Goal: Task Accomplishment & Management: Use online tool/utility

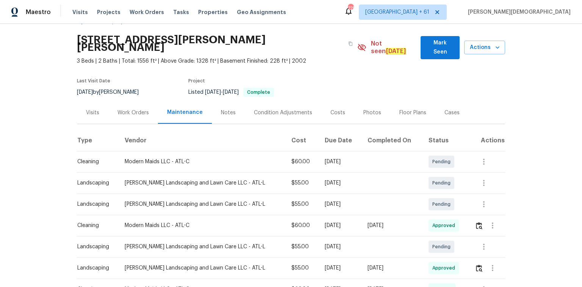
scroll to position [30, 0]
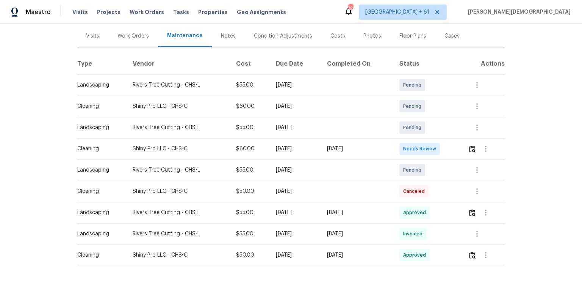
scroll to position [91, 0]
click at [414, 139] on button "button" at bounding box center [472, 148] width 9 height 18
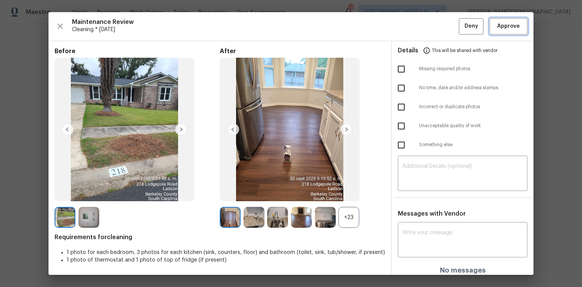
click at [414, 29] on button "Approve" at bounding box center [509, 26] width 38 height 16
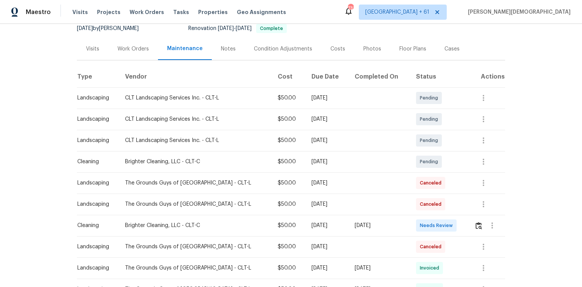
scroll to position [121, 0]
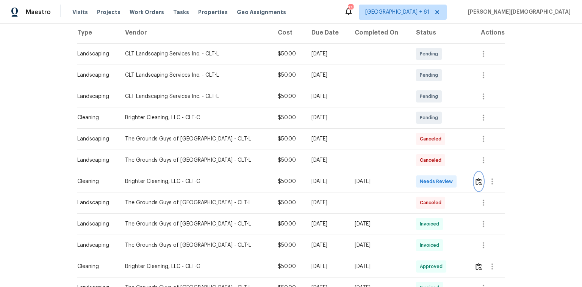
click at [414, 175] on button "button" at bounding box center [479, 181] width 9 height 18
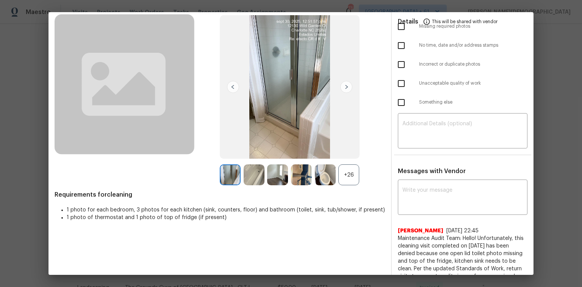
scroll to position [0, 0]
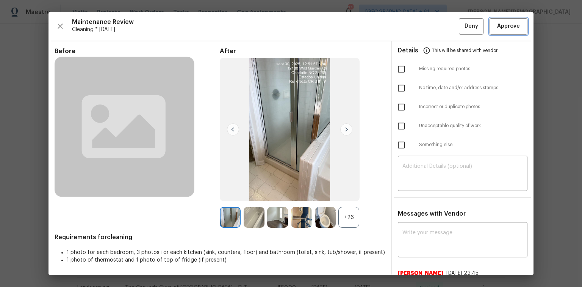
click at [414, 28] on span "Approve" at bounding box center [508, 26] width 23 height 9
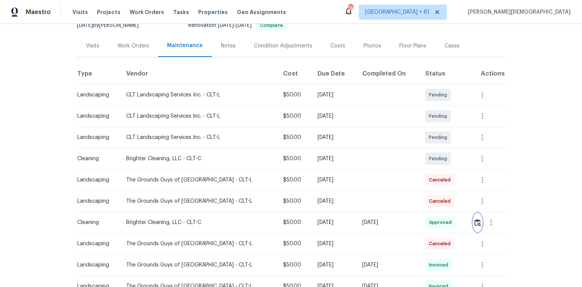
scroll to position [91, 0]
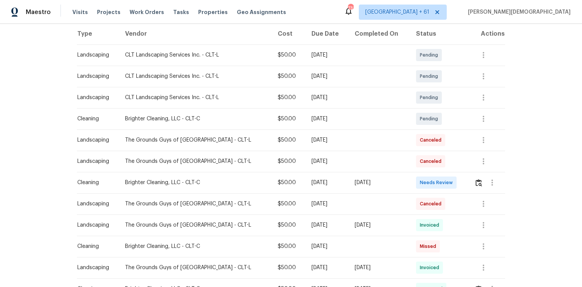
scroll to position [121, 0]
click at [414, 179] on img "button" at bounding box center [479, 181] width 6 height 7
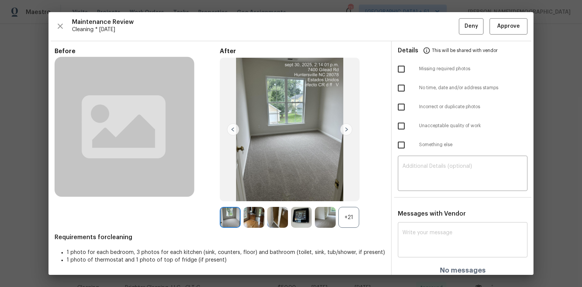
click at [414, 191] on div "x ​" at bounding box center [463, 240] width 130 height 33
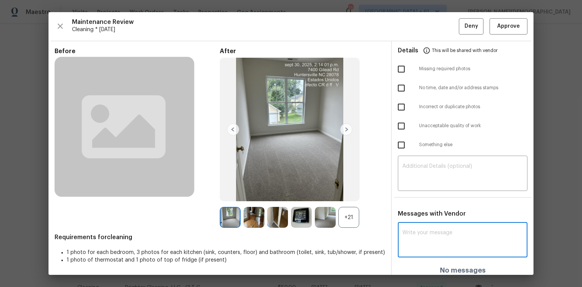
paste textarea "Maintenance Audit Team: Hello! Unfortunately, this cleaning visit completed on …"
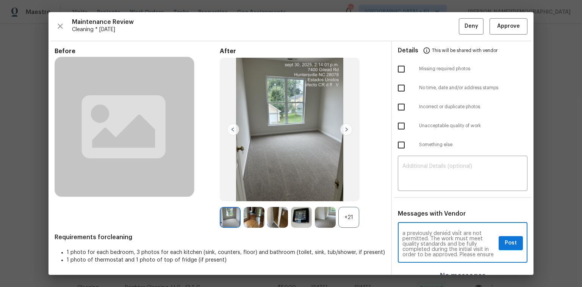
scroll to position [0, 0]
type textarea "Maintenance Audit Team: Hello! Unfortunately, this cleaning visit completed on …"
click at [414, 182] on div "​" at bounding box center [463, 173] width 130 height 33
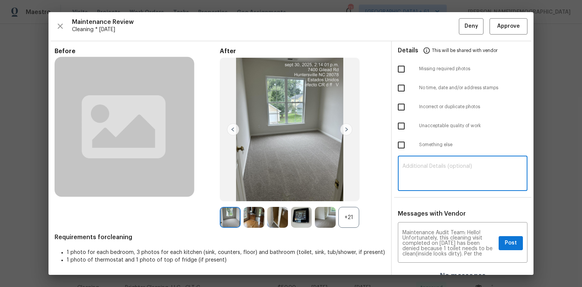
paste textarea "Maintenance Audit Team: Hello! Unfortunately, this cleaning visit completed on …"
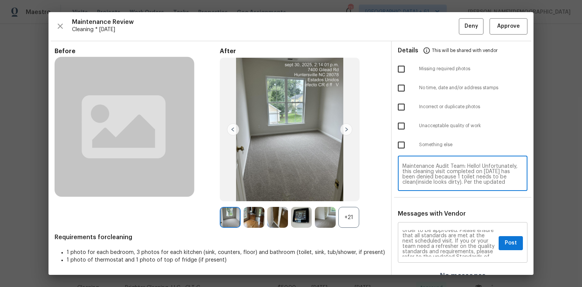
scroll to position [79, 0]
type textarea "Maintenance Audit Team: Hello! Unfortunately, this cleaning visit completed on …"
click at [414, 191] on span "Post" at bounding box center [511, 242] width 12 height 9
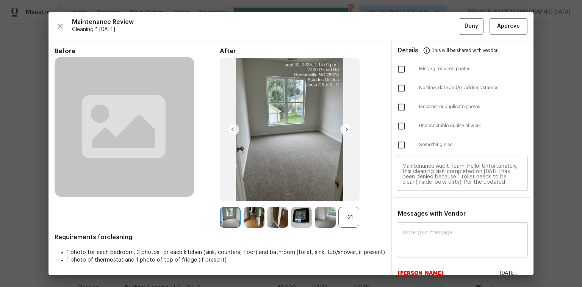
scroll to position [0, 0]
click at [399, 124] on input "checkbox" at bounding box center [401, 126] width 16 height 16
checkbox input "true"
click at [414, 23] on span "Deny" at bounding box center [472, 26] width 14 height 9
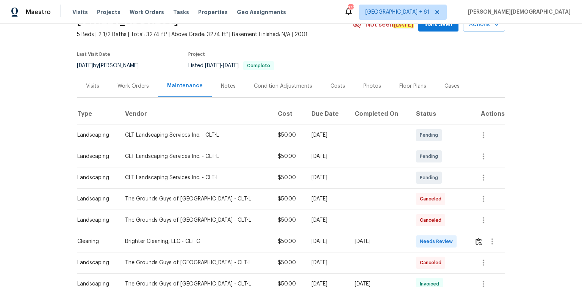
scroll to position [91, 0]
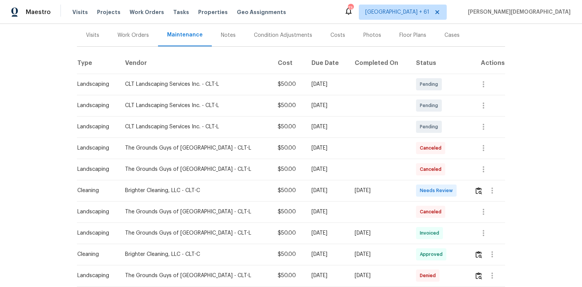
click at [414, 188] on td at bounding box center [486, 190] width 37 height 21
click at [414, 188] on img "button" at bounding box center [479, 190] width 6 height 7
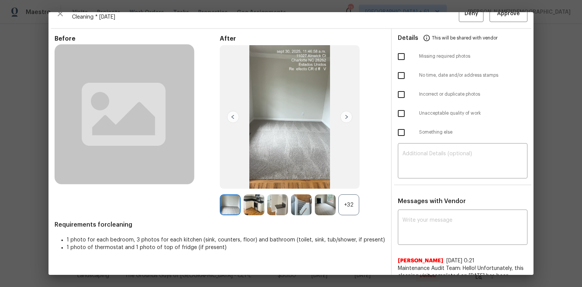
scroll to position [0, 0]
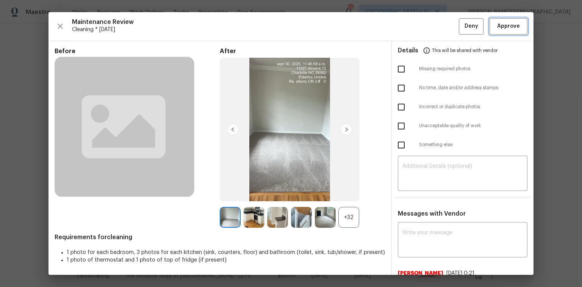
click at [414, 31] on button "Approve" at bounding box center [509, 26] width 38 height 16
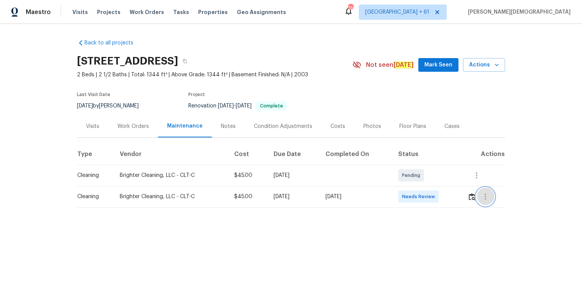
click at [414, 189] on button "button" at bounding box center [485, 196] width 18 height 18
click at [414, 191] on div at bounding box center [291, 143] width 582 height 287
click at [414, 191] on img "button" at bounding box center [472, 196] width 6 height 7
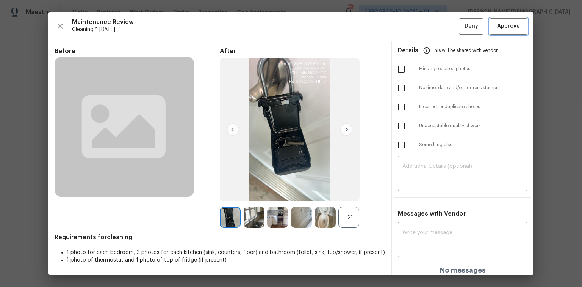
click at [414, 19] on button "Approve" at bounding box center [509, 26] width 38 height 16
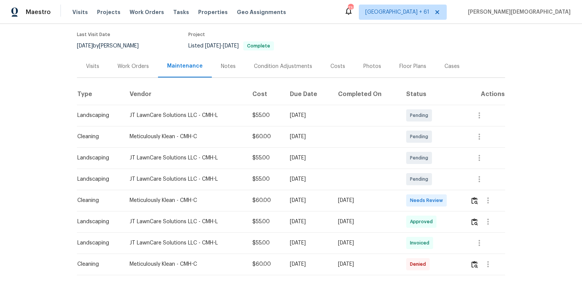
scroll to position [61, 0]
click at [414, 191] on img "button" at bounding box center [474, 199] width 6 height 7
